Goal: Task Accomplishment & Management: Complete application form

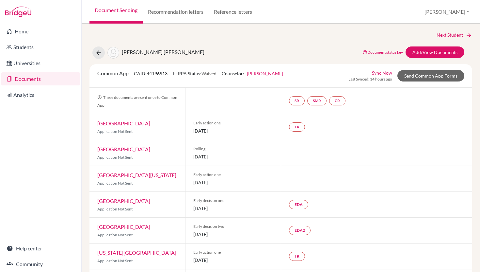
click at [101, 46] on div "Guerrero Calvet, Eugenia Georgina" at bounding box center [149, 52] width 112 height 12
click at [98, 53] on icon at bounding box center [98, 52] width 7 height 7
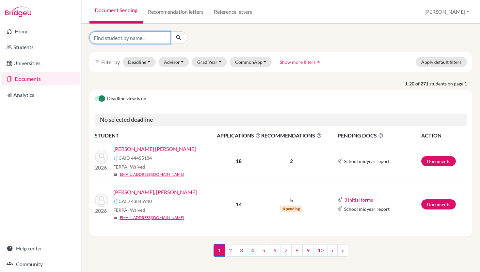
click at [138, 34] on input "Find student by name..." at bounding box center [130, 37] width 81 height 12
type input "ortiz"
click button "submit" at bounding box center [178, 37] width 17 height 12
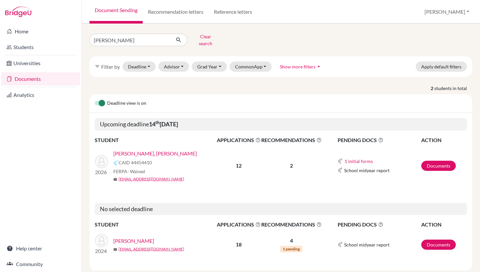
click at [159, 149] on link "[PERSON_NAME], [PERSON_NAME]" at bounding box center [155, 153] width 84 height 8
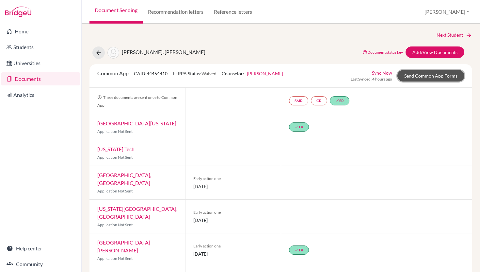
click at [425, 73] on link "Send Common App Forms" at bounding box center [431, 75] width 67 height 11
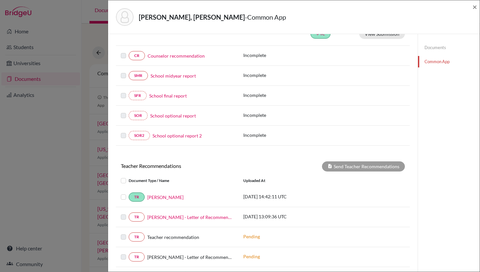
scroll to position [243, 0]
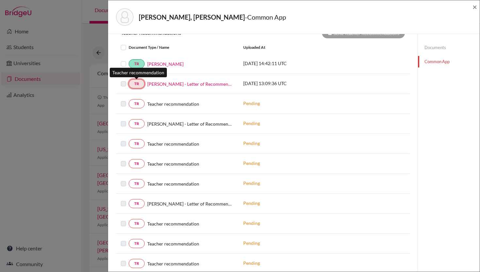
click at [137, 85] on link "TR" at bounding box center [137, 83] width 16 height 9
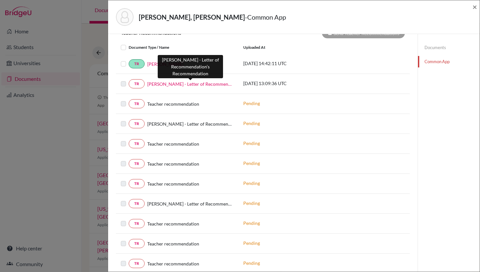
click at [160, 84] on link "Sebastian Ortiz - Letter of Recommendation" at bounding box center [190, 83] width 86 height 7
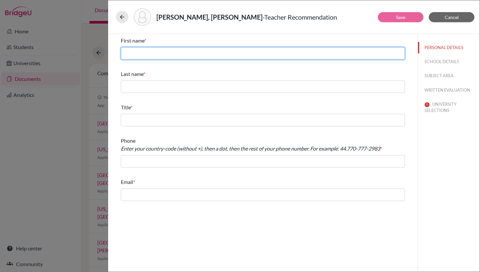
click at [191, 52] on input "text" at bounding box center [263, 53] width 284 height 12
type input "Olivia"
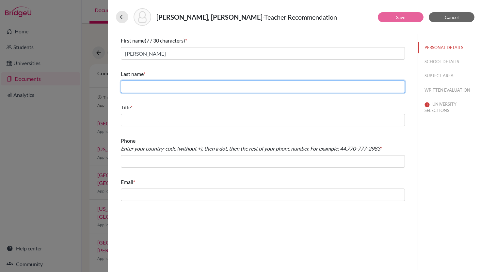
click at [145, 87] on input "text" at bounding box center [263, 86] width 284 height 12
type input "Gunn"
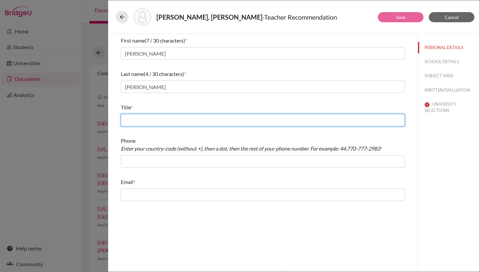
click at [142, 122] on input "text" at bounding box center [263, 120] width 284 height 12
type input "Secondary Teacher"
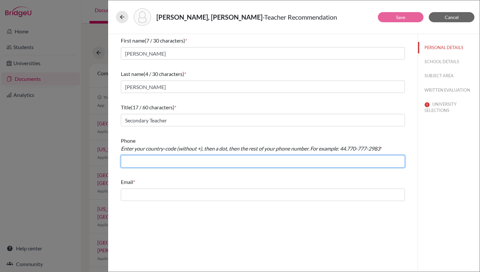
click at [147, 162] on input "text" at bounding box center [263, 161] width 284 height 12
type input "+50522527324"
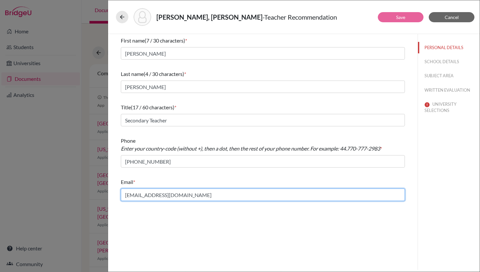
drag, startPoint x: 170, startPoint y: 195, endPoint x: 101, endPoint y: 195, distance: 68.6
click at [101, 195] on div "Ortiz Stoessel, Sebastian Jose - Teacher Recommendation Save Cancel First name …" at bounding box center [240, 136] width 480 height 272
drag, startPoint x: 169, startPoint y: 195, endPoint x: 114, endPoint y: 193, distance: 54.9
click at [114, 193] on div "First name (7 / 30 characters) * Olivia Last name (4 / 30 characters) * Gunn Ti…" at bounding box center [263, 118] width 300 height 169
type input "ogunn@ans.edu.ni"
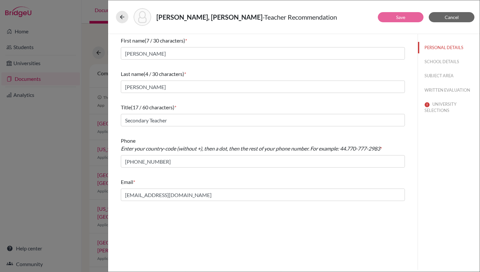
click at [182, 218] on div "First name (7 / 30 characters) * Olivia Last name (4 / 30 characters) * Gunn Ti…" at bounding box center [263, 152] width 310 height 236
click at [449, 104] on button "UNIVERSITY SELECTIONS" at bounding box center [449, 107] width 62 height 18
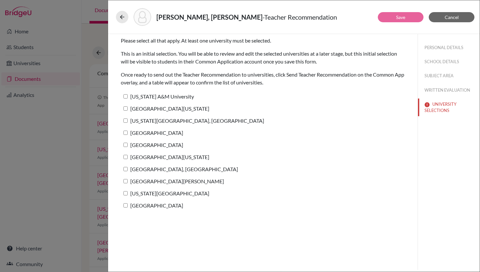
click at [126, 109] on input "University of Texas at Austin" at bounding box center [126, 108] width 4 height 4
checkbox input "true"
click at [395, 20] on button "Save" at bounding box center [401, 17] width 46 height 10
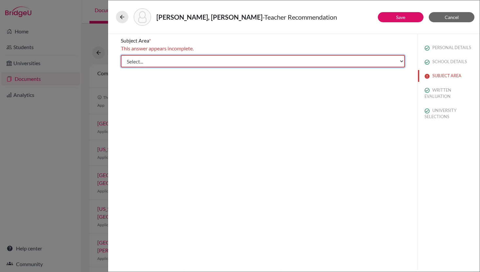
click at [259, 65] on select "Select... Math English Science World Language Social Studies Other Computer Sci…" at bounding box center [263, 61] width 284 height 12
select select "5"
click at [121, 55] on select "Select... Math English Science World Language Social Studies Other Computer Sci…" at bounding box center [263, 61] width 284 height 12
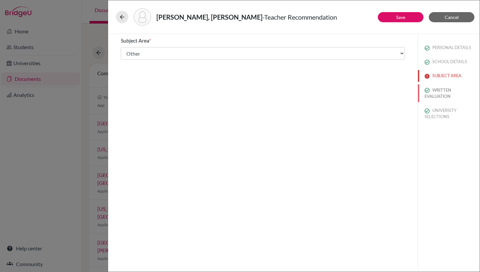
click at [444, 90] on button "WRITTEN EVALUATION" at bounding box center [449, 93] width 62 height 18
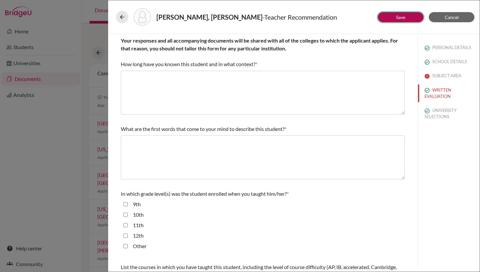
click at [400, 17] on link "Save" at bounding box center [400, 17] width 9 height 6
type input "+50522527324"
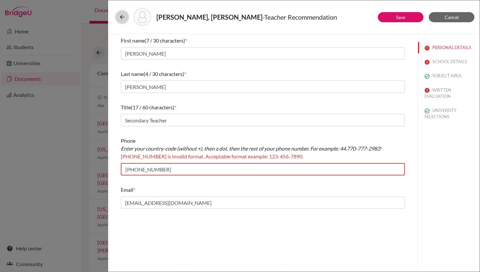
click at [121, 16] on icon at bounding box center [122, 17] width 7 height 7
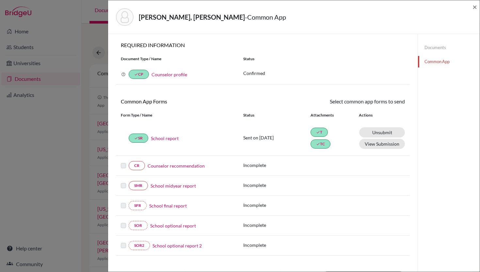
click at [478, 4] on div "Ortiz Stoessel, Sebastian Jose - Common App ×" at bounding box center [294, 17] width 372 height 34
click at [475, 6] on span "×" at bounding box center [475, 6] width 5 height 9
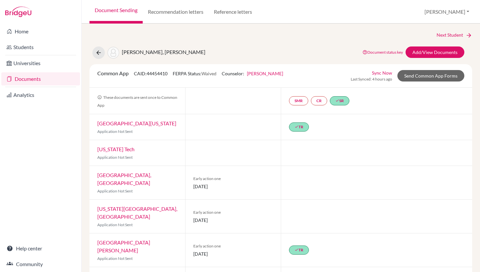
click at [293, 20] on div "Document Sending Recommendation letters Reference letters Julie Profile School …" at bounding box center [281, 12] width 399 height 24
click at [26, 78] on link "Documents" at bounding box center [40, 78] width 79 height 13
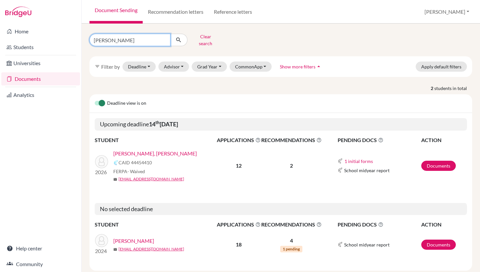
drag, startPoint x: 108, startPoint y: 39, endPoint x: 84, endPoint y: 39, distance: 23.2
click at [84, 39] on div "[PERSON_NAME] Clear search filter_list Filter by Deadline - Select a date range…" at bounding box center [281, 148] width 399 height 248
type input "lanuza"
click button "submit" at bounding box center [178, 40] width 17 height 12
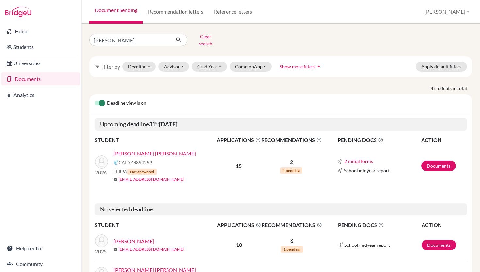
click at [136, 149] on link "[PERSON_NAME] [PERSON_NAME]" at bounding box center [154, 153] width 83 height 8
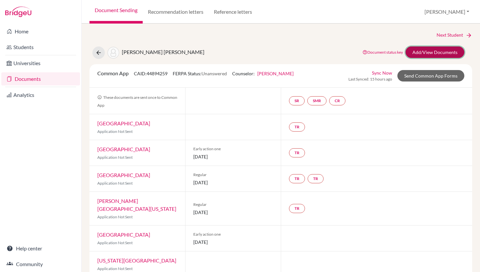
click at [419, 53] on link "Add/View Documents" at bounding box center [435, 51] width 59 height 11
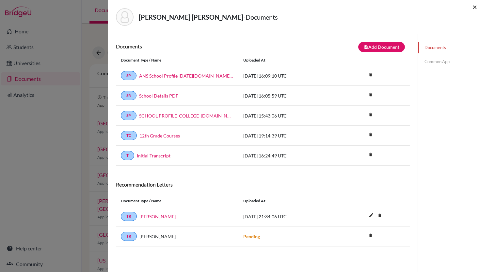
click at [475, 5] on span "×" at bounding box center [475, 6] width 5 height 9
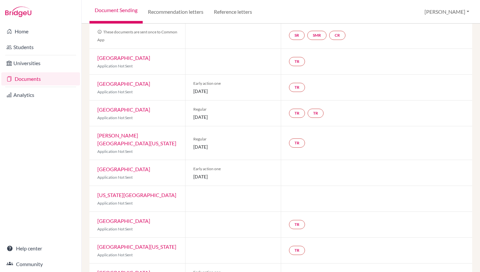
scroll to position [21, 0]
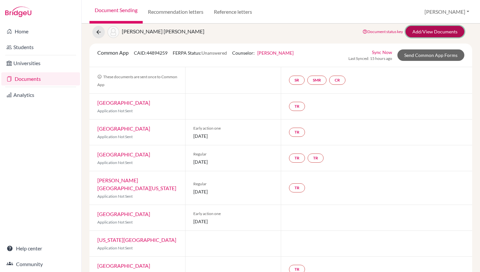
click at [435, 29] on link "Add/View Documents" at bounding box center [435, 31] width 59 height 11
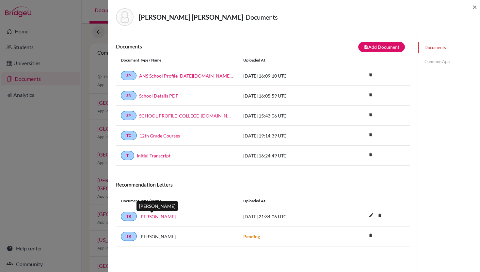
click at [152, 217] on link "Rodrigo Diaz" at bounding box center [158, 216] width 36 height 7
click at [432, 63] on link "Common App" at bounding box center [449, 61] width 62 height 11
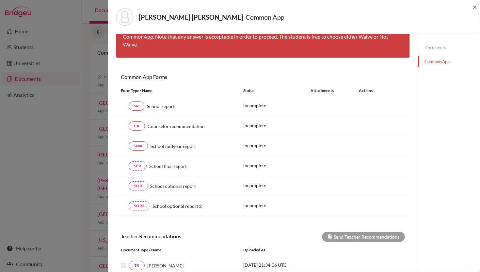
scroll to position [128, 0]
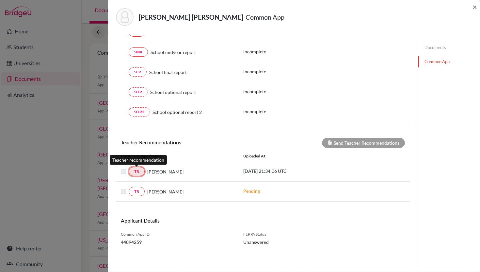
click at [139, 170] on link "TR" at bounding box center [137, 171] width 16 height 9
click at [135, 169] on link "TR" at bounding box center [137, 171] width 16 height 9
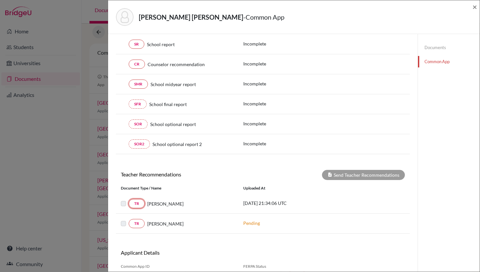
scroll to position [0, 0]
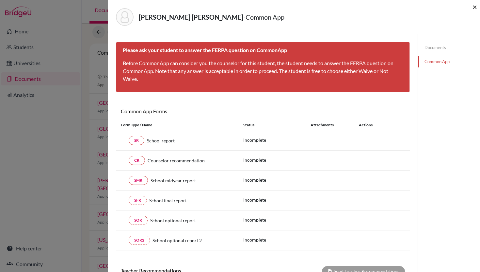
click at [475, 6] on span "×" at bounding box center [475, 6] width 5 height 9
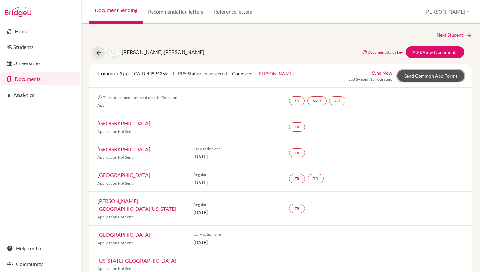
click at [422, 77] on link "Send Common App Forms" at bounding box center [431, 75] width 67 height 11
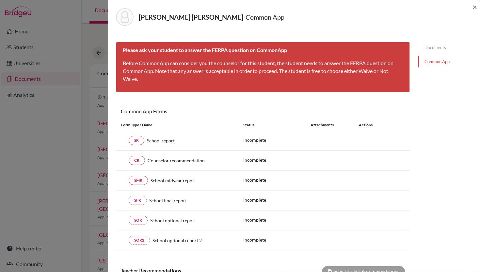
scroll to position [128, 0]
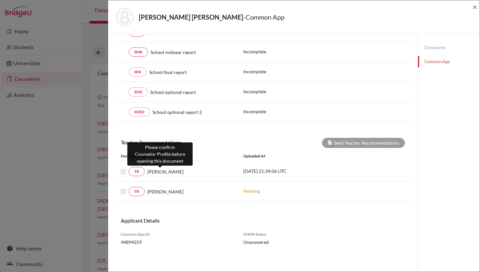
click at [155, 172] on span "Rodrigo Diaz" at bounding box center [165, 171] width 36 height 7
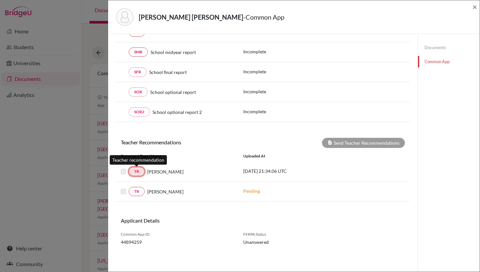
click at [136, 171] on link "TR" at bounding box center [137, 171] width 16 height 9
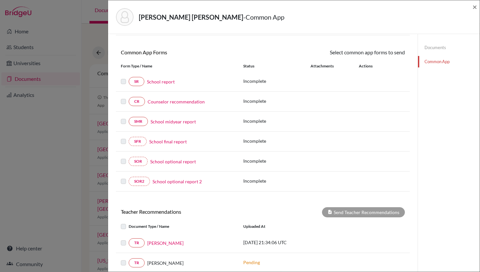
scroll to position [121, 0]
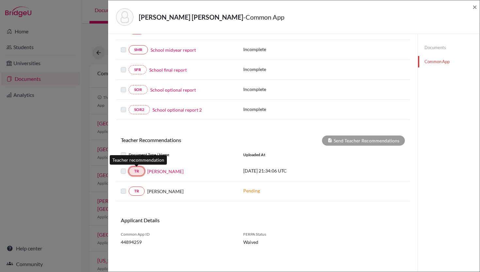
click at [137, 172] on link "TR" at bounding box center [137, 170] width 16 height 9
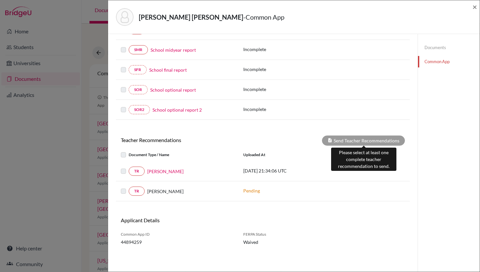
click at [354, 136] on div "Send Teacher Recommendations" at bounding box center [363, 140] width 83 height 10
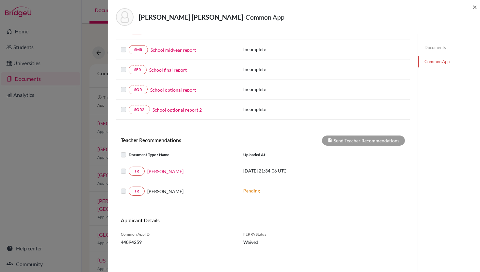
click at [129, 167] on label at bounding box center [129, 167] width 0 height 0
click at [163, 173] on link "Rodrigo Diaz" at bounding box center [165, 171] width 36 height 7
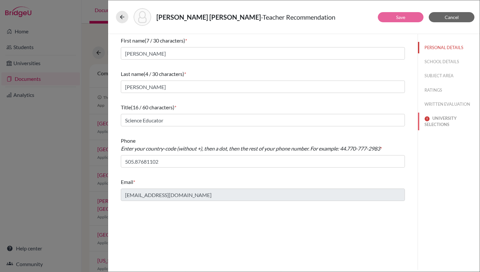
click at [439, 125] on button "UNIVERSITY SELECTIONS" at bounding box center [449, 121] width 62 height 18
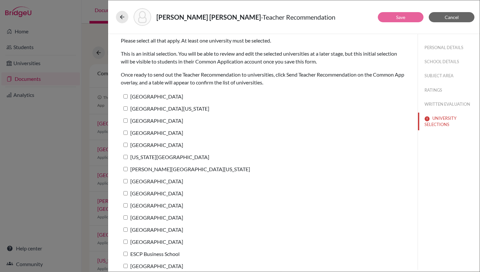
click at [125, 157] on input "New York University" at bounding box center [126, 157] width 4 height 4
checkbox input "true"
click at [403, 10] on div "Lanuza Sanint, Andrea - Teacher Recommendation" at bounding box center [294, 17] width 356 height 18
click at [403, 14] on link "Save" at bounding box center [400, 17] width 9 height 6
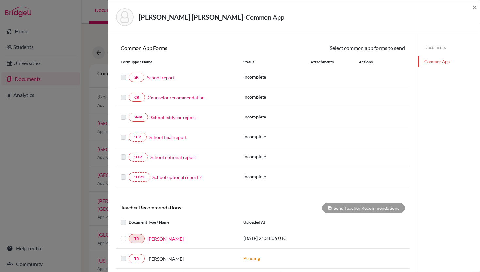
scroll to position [121, 0]
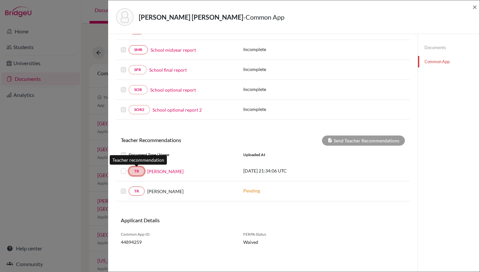
click at [136, 171] on link "TR" at bounding box center [137, 170] width 16 height 9
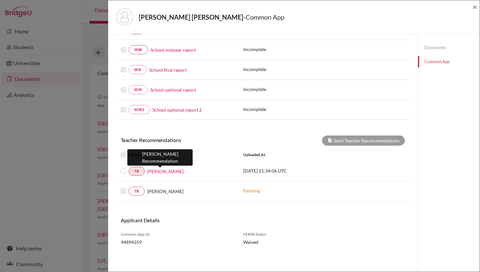
click at [163, 171] on link "Rodrigo Diaz" at bounding box center [165, 171] width 36 height 7
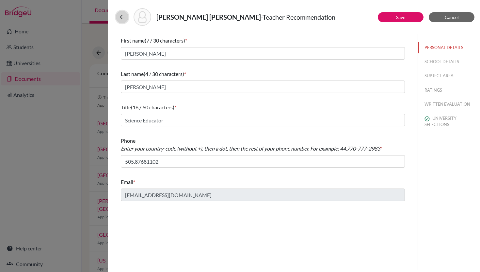
click at [124, 16] on icon at bounding box center [122, 17] width 7 height 7
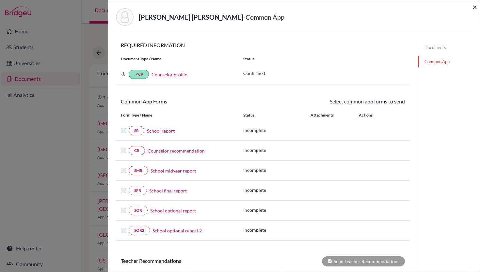
click at [476, 7] on span "×" at bounding box center [475, 6] width 5 height 9
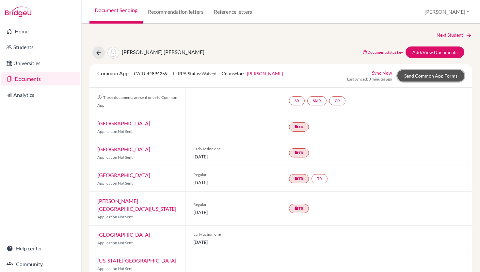
click at [423, 75] on link "Send Common App Forms" at bounding box center [431, 75] width 67 height 11
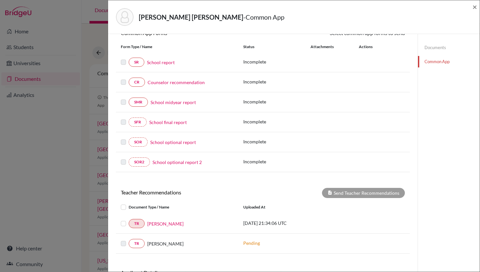
scroll to position [121, 0]
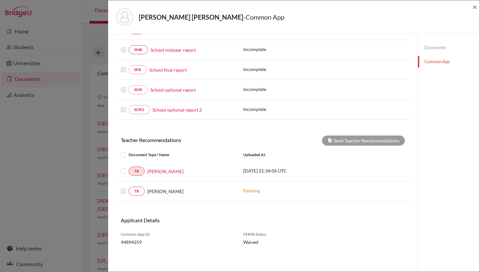
click at [129, 167] on label at bounding box center [129, 167] width 0 height 0
click at [0, 0] on input "checkbox" at bounding box center [0, 0] width 0 height 0
click at [360, 139] on button "Send Teacher Recommendations" at bounding box center [363, 140] width 83 height 10
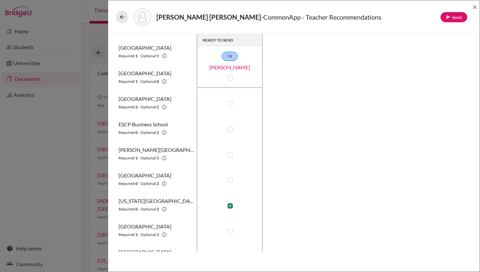
scroll to position [50, 0]
click at [229, 204] on label at bounding box center [230, 205] width 5 height 5
click at [229, 204] on input "checkbox" at bounding box center [228, 204] width 5 height 7
checkbox input "false"
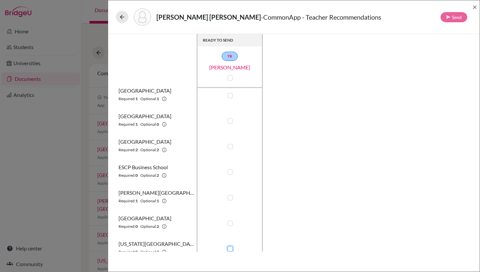
scroll to position [3, 0]
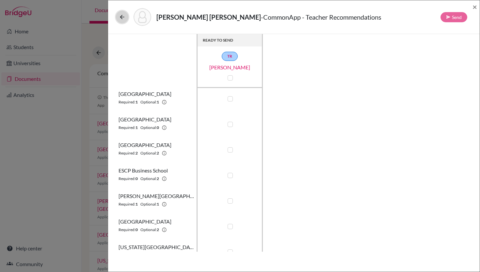
click at [122, 14] on icon at bounding box center [122, 17] width 7 height 7
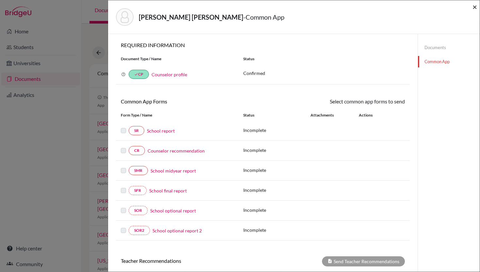
click at [474, 4] on span "×" at bounding box center [475, 6] width 5 height 9
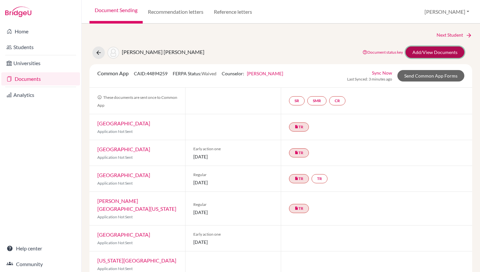
click at [434, 53] on link "Add/View Documents" at bounding box center [435, 51] width 59 height 11
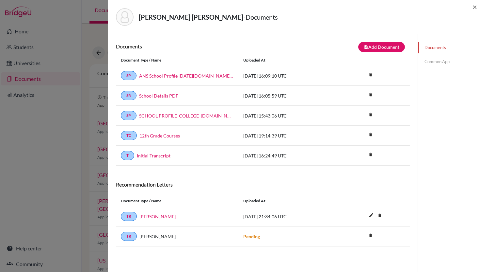
scroll to position [34, 0]
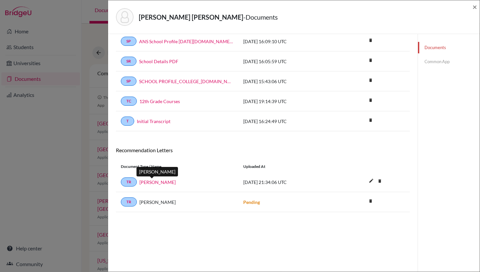
click at [152, 182] on link "Rodrigo Diaz" at bounding box center [158, 181] width 36 height 7
click at [477, 7] on span "×" at bounding box center [475, 6] width 5 height 9
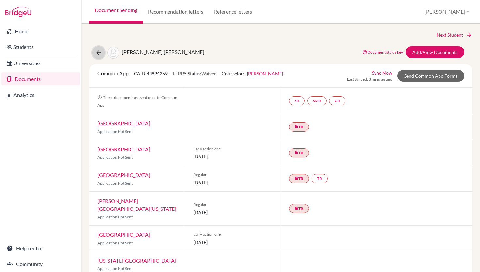
click at [98, 52] on icon at bounding box center [98, 52] width 7 height 7
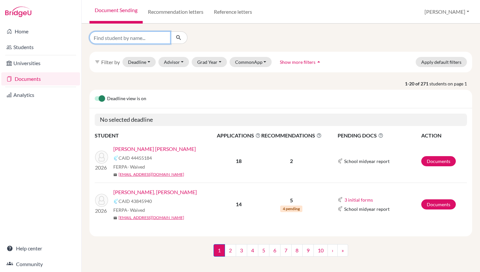
click at [125, 40] on input "Find student by name..." at bounding box center [130, 37] width 81 height 12
type input "sofia"
click button "submit" at bounding box center [178, 37] width 17 height 12
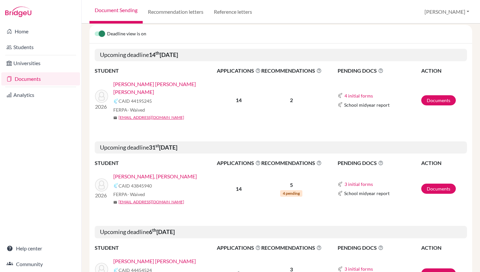
scroll to position [70, 0]
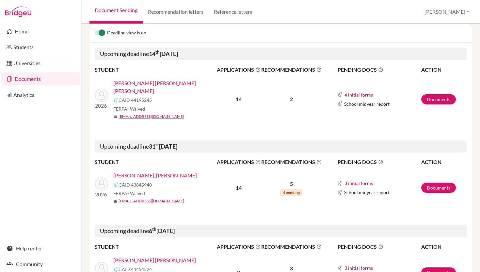
click at [164, 171] on link "[PERSON_NAME], [PERSON_NAME]" at bounding box center [155, 175] width 84 height 8
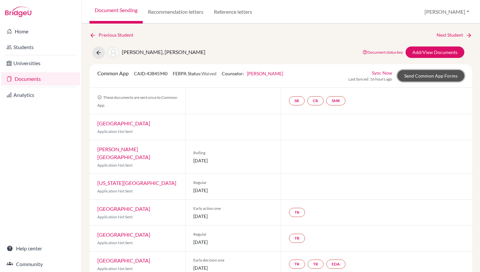
click at [418, 75] on link "Send Common App Forms" at bounding box center [431, 75] width 67 height 11
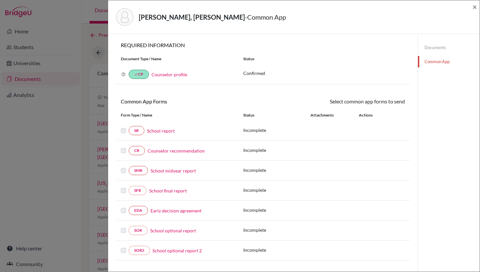
click at [437, 47] on link "Documents" at bounding box center [449, 47] width 62 height 11
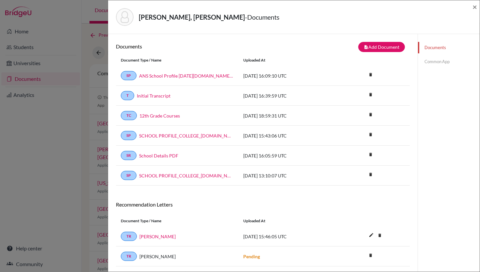
scroll to position [78, 0]
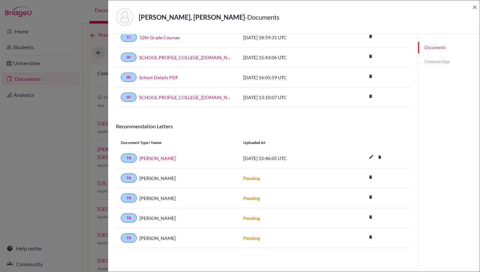
click at [442, 63] on link "Common App" at bounding box center [449, 61] width 62 height 11
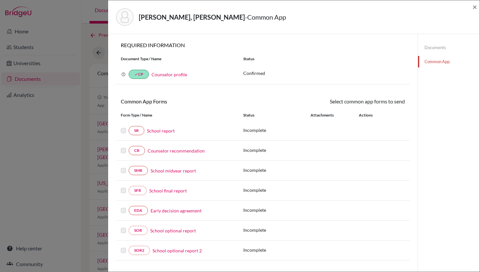
click at [432, 46] on link "Documents" at bounding box center [449, 47] width 62 height 11
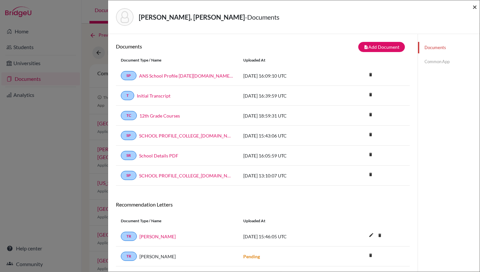
click at [476, 6] on span "×" at bounding box center [475, 6] width 5 height 9
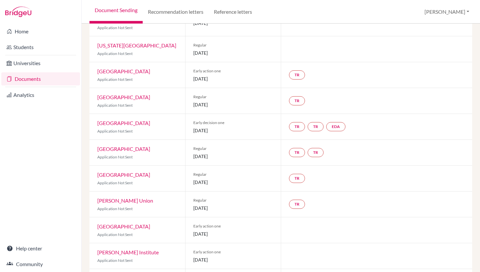
scroll to position [165, 0]
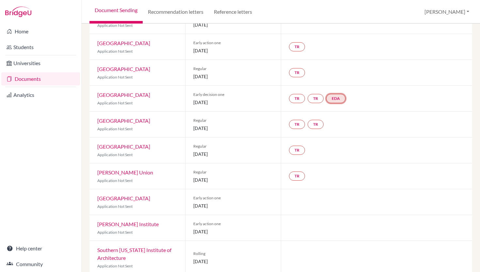
click at [341, 94] on link "EDA" at bounding box center [336, 98] width 19 height 9
click at [337, 76] on link "Early decision agreement" at bounding box center [337, 79] width 51 height 6
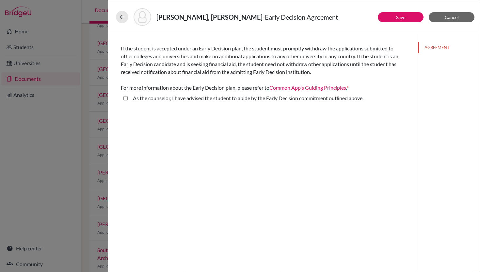
click at [126, 96] on above\ "As the counselor, I have advised the student to abide by the Early Decision com…" at bounding box center [126, 98] width 4 height 8
checkbox above\ "true"
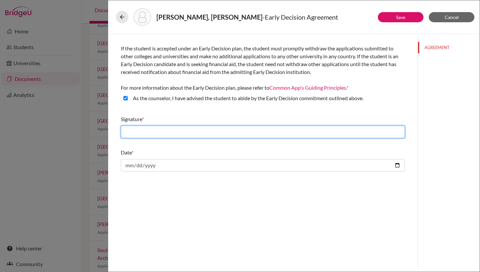
click at [165, 137] on input "text" at bounding box center [263, 132] width 284 height 12
type input "[PERSON_NAME]"
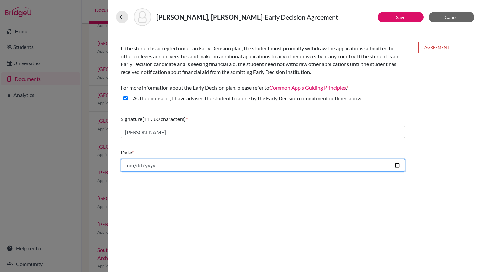
click at [161, 163] on input "date" at bounding box center [263, 165] width 284 height 12
type input "[DATE]"
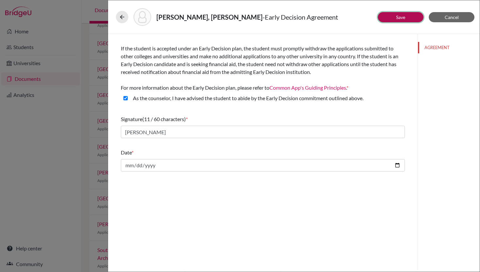
click at [399, 19] on link "Save" at bounding box center [400, 17] width 9 height 6
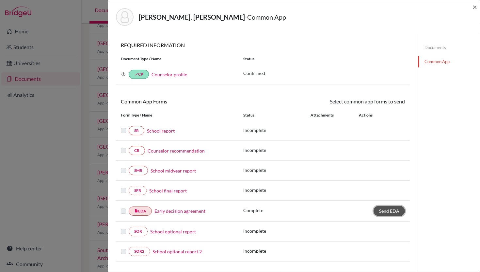
click at [385, 211] on span "Send EDA" at bounding box center [389, 211] width 20 height 6
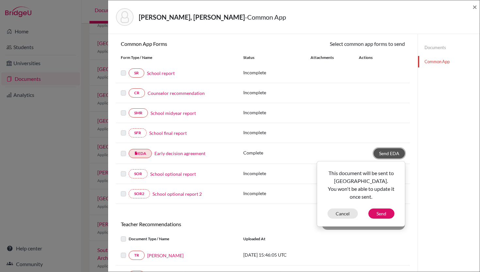
scroll to position [59, 0]
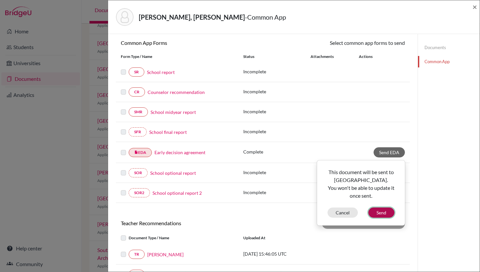
click at [382, 211] on button "Send" at bounding box center [382, 212] width 26 height 10
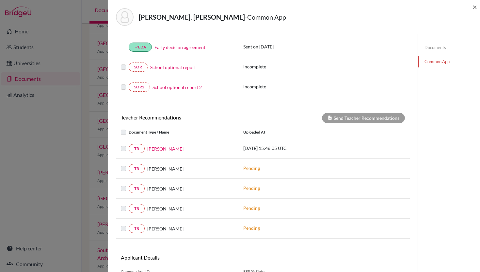
scroll to position [200, 0]
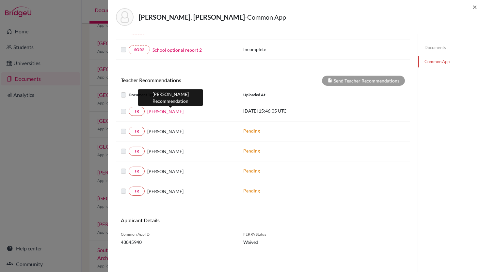
click at [172, 110] on link "[PERSON_NAME]" at bounding box center [165, 111] width 36 height 7
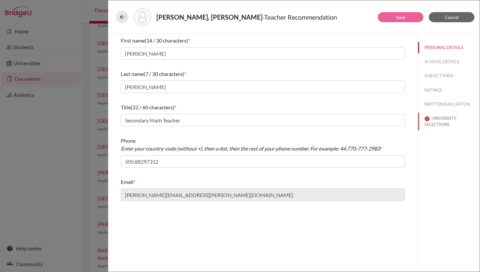
click at [448, 119] on button "UNIVERSITY SELECTIONS" at bounding box center [449, 121] width 62 height 18
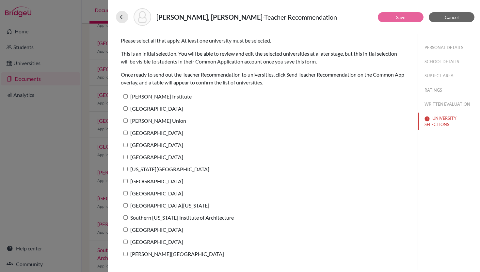
click at [127, 143] on input "[GEOGRAPHIC_DATA]" at bounding box center [126, 145] width 4 height 4
checkbox input "true"
click at [394, 13] on button "Save" at bounding box center [401, 17] width 46 height 10
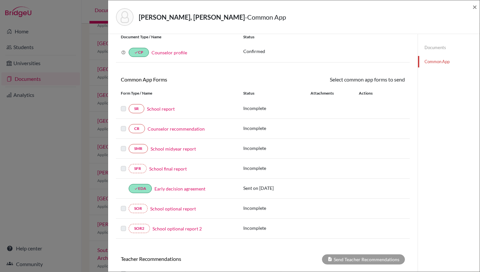
scroll to position [200, 0]
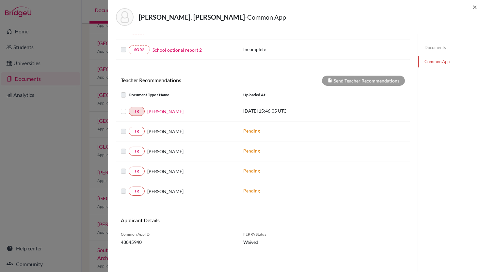
click at [129, 107] on label at bounding box center [129, 107] width 0 height 0
click at [0, 0] on input "checkbox" at bounding box center [0, 0] width 0 height 0
click at [346, 82] on button "Send Teacher Recommendations" at bounding box center [363, 81] width 83 height 10
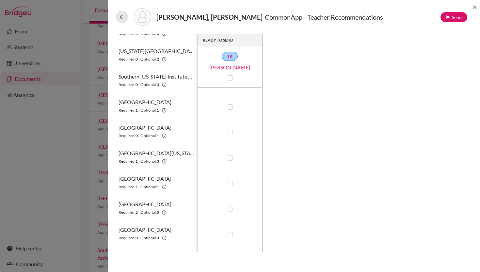
scroll to position [193, 0]
